Goal: Transaction & Acquisition: Purchase product/service

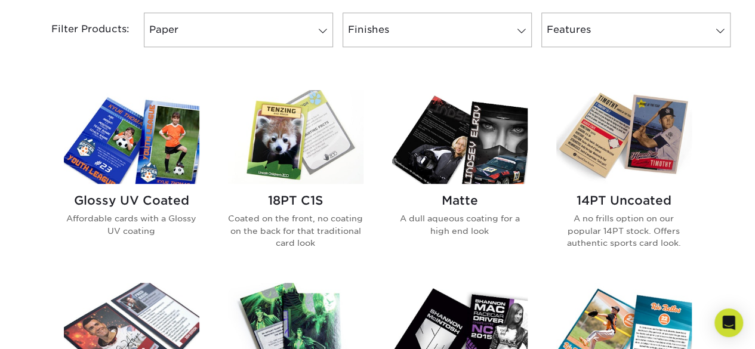
scroll to position [508, 0]
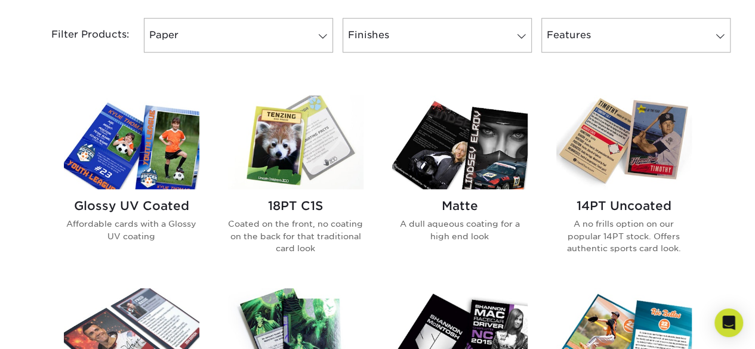
click at [289, 143] on img at bounding box center [295, 142] width 135 height 94
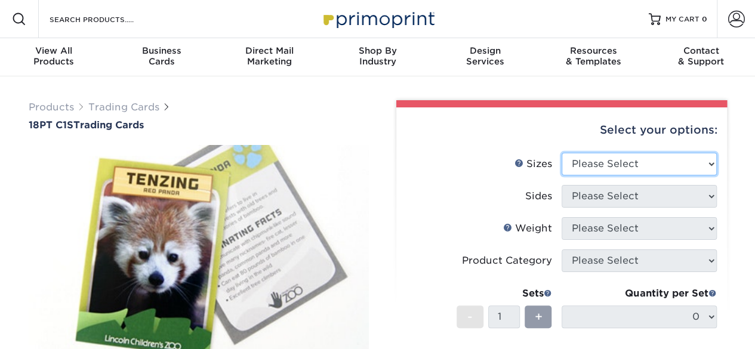
click at [595, 161] on select "Please Select 2.5" x 3.5"" at bounding box center [639, 164] width 155 height 23
select select "2.50x3.50"
click at [562, 153] on select "Please Select 2.5" x 3.5"" at bounding box center [639, 164] width 155 height 23
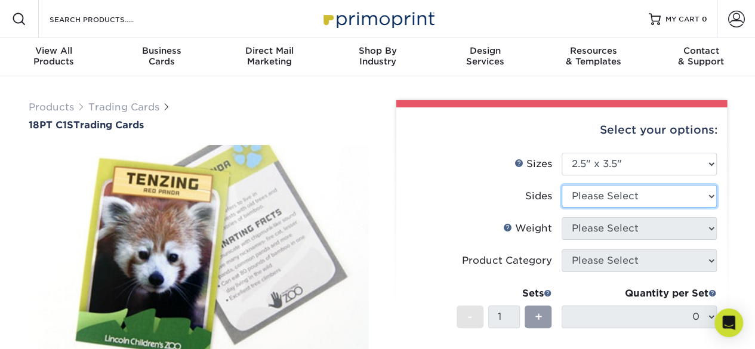
click at [597, 194] on select "Please Select Print Both Sides Print Front Only" at bounding box center [639, 196] width 155 height 23
select select "13abbda7-1d64-4f25-8bb2-c179b224825d"
click at [562, 185] on select "Please Select Print Both Sides Print Front Only" at bounding box center [639, 196] width 155 height 23
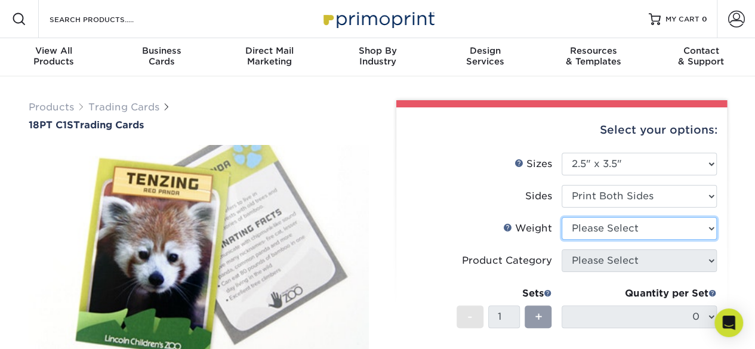
click at [606, 227] on select "Please Select 18PT C1S" at bounding box center [639, 228] width 155 height 23
select select "18PTC1S"
click at [562, 217] on select "Please Select 18PT C1S" at bounding box center [639, 228] width 155 height 23
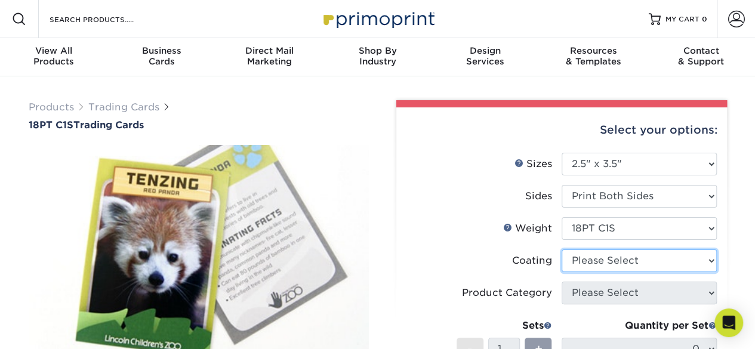
click at [586, 260] on select at bounding box center [639, 260] width 155 height 23
select select "3e7618de-abca-4bda-9f97-8b9129e913d8"
click at [562, 249] on select at bounding box center [639, 260] width 155 height 23
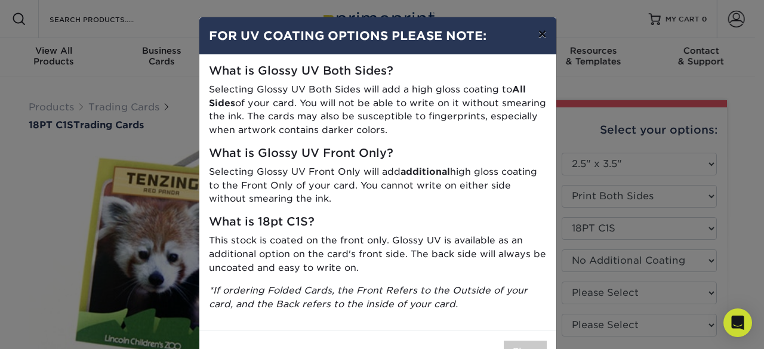
click at [532, 40] on button "×" at bounding box center [541, 33] width 27 height 33
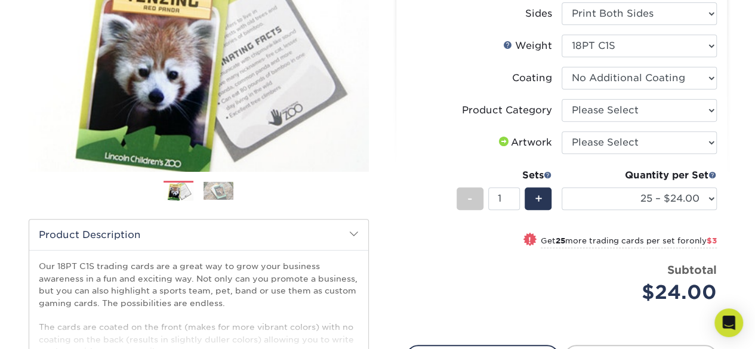
scroll to position [184, 0]
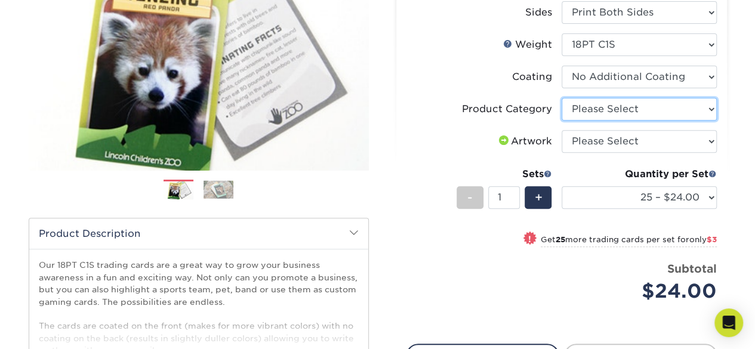
click at [610, 106] on select "Please Select Trading Cards" at bounding box center [639, 109] width 155 height 23
select select "c2f9bce9-36c2-409d-b101-c29d9d031e18"
click at [562, 98] on select "Please Select Trading Cards" at bounding box center [639, 109] width 155 height 23
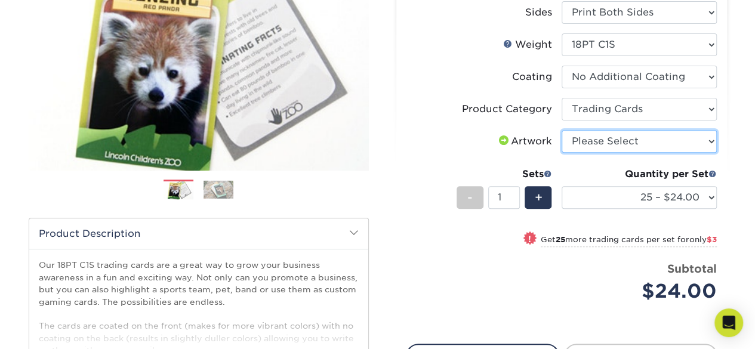
click at [603, 140] on select "Please Select I will upload files I need a design - $100" at bounding box center [639, 141] width 155 height 23
select select "upload"
click at [562, 130] on select "Please Select I will upload files I need a design - $100" at bounding box center [639, 141] width 155 height 23
click at [610, 147] on select "Please Select I will upload files I need a design - $100" at bounding box center [639, 141] width 155 height 23
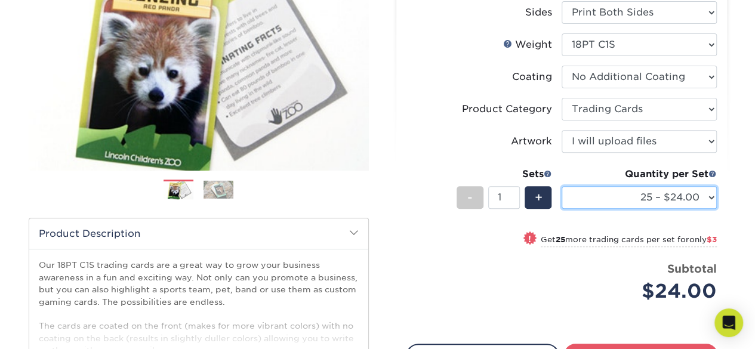
click at [602, 201] on select "25 – $24.00 50 – $27.00 75 – $35.00 100 – $39.00 250 – $45.00 500 – $55.00 1000…" at bounding box center [639, 197] width 155 height 23
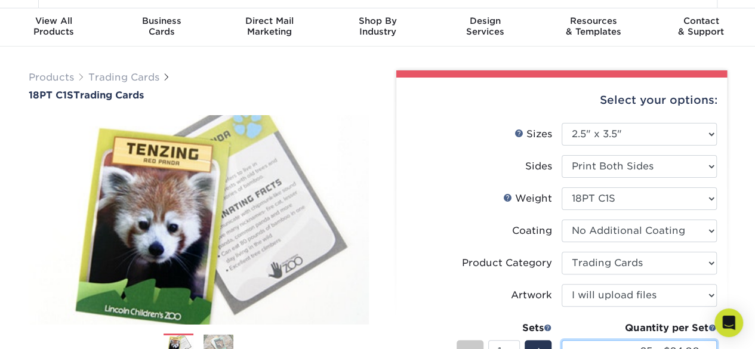
scroll to position [16, 0]
